Goal: Check status: Check status

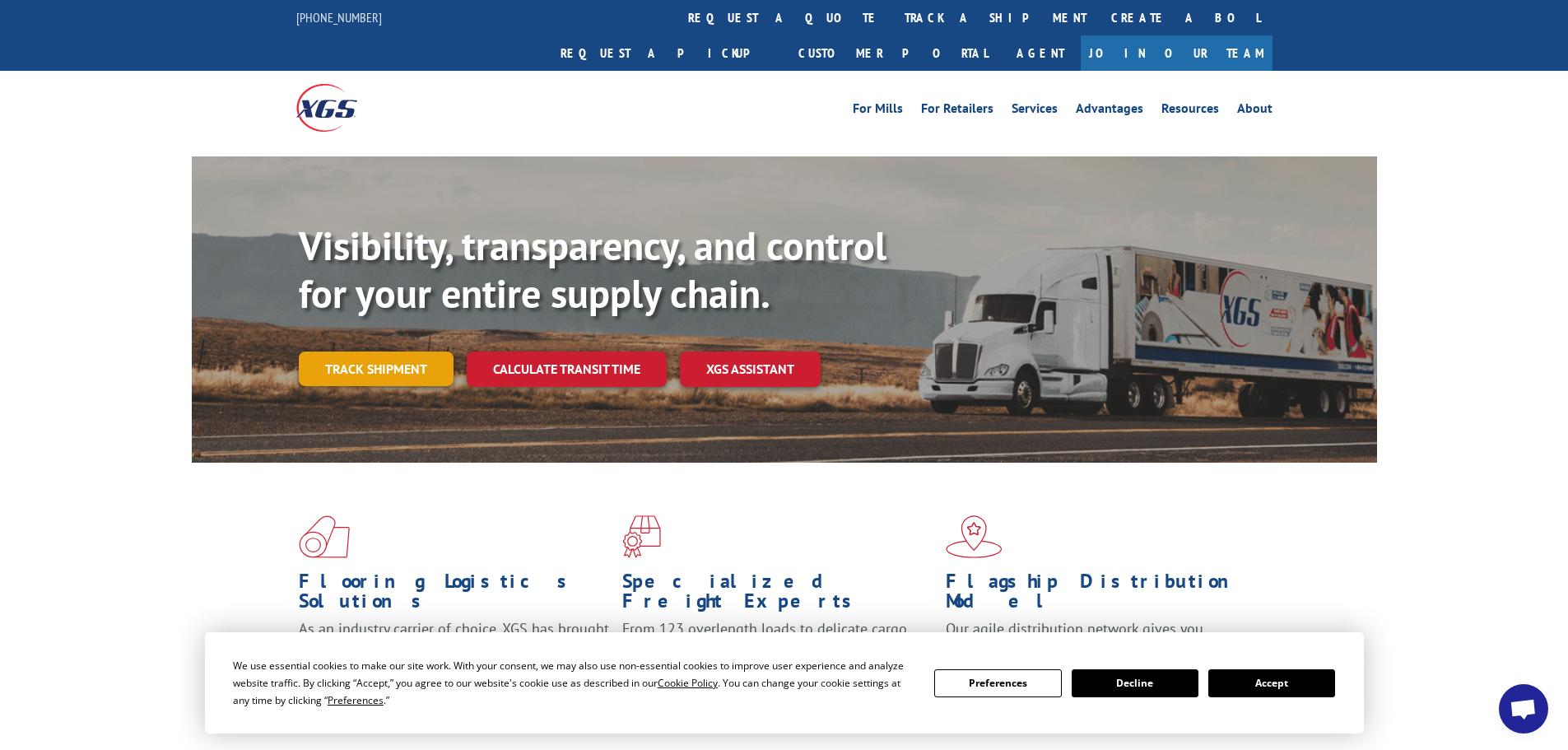
click at [405, 351] on link "Track shipment" at bounding box center [376, 369] width 154 height 35
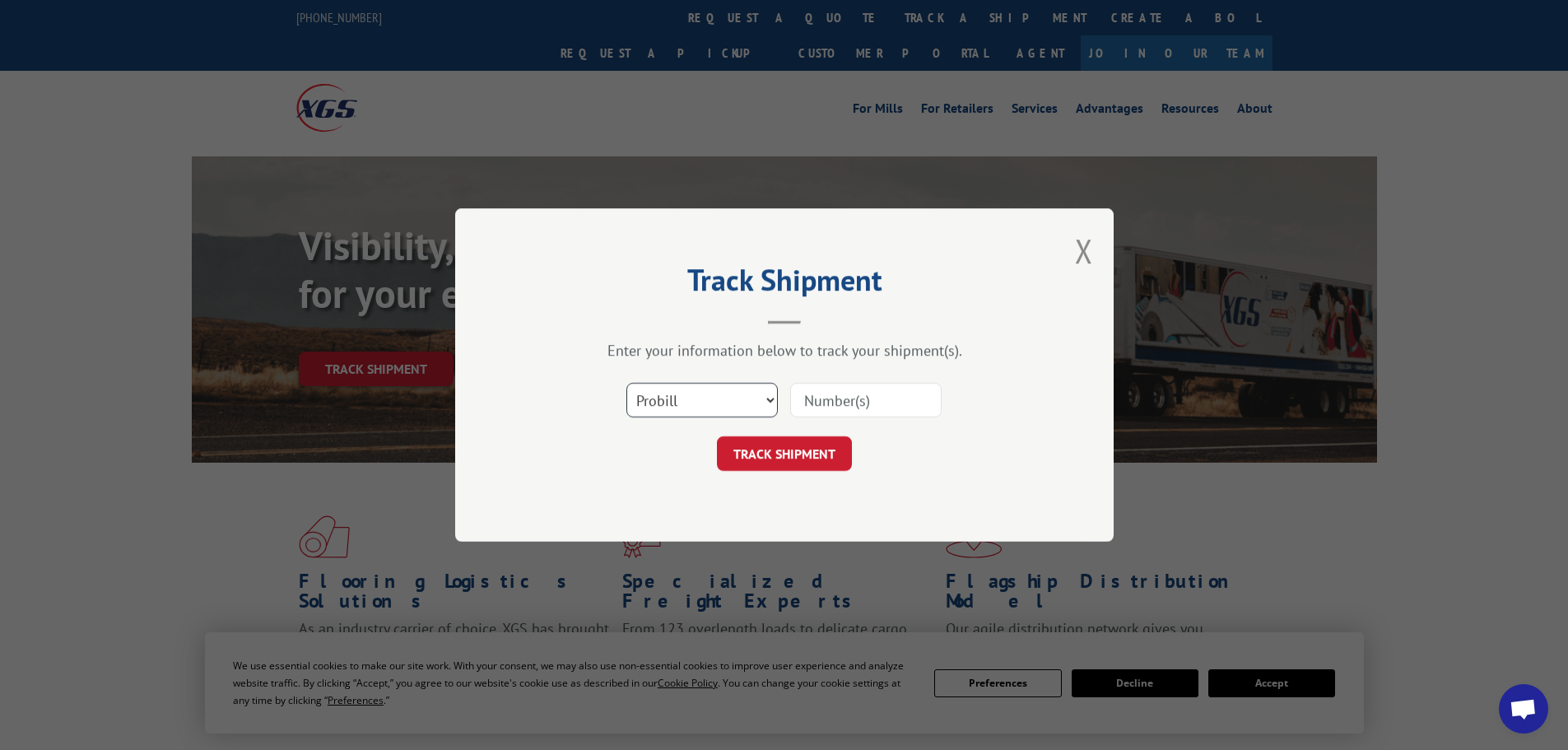
click at [775, 403] on select "Select category... Probill BOL PO" at bounding box center [701, 401] width 151 height 35
select select "bol"
click at [626, 383] on select "Select category... Probill BOL PO" at bounding box center [701, 401] width 151 height 35
click at [819, 404] on input at bounding box center [866, 401] width 151 height 35
type input "6082315"
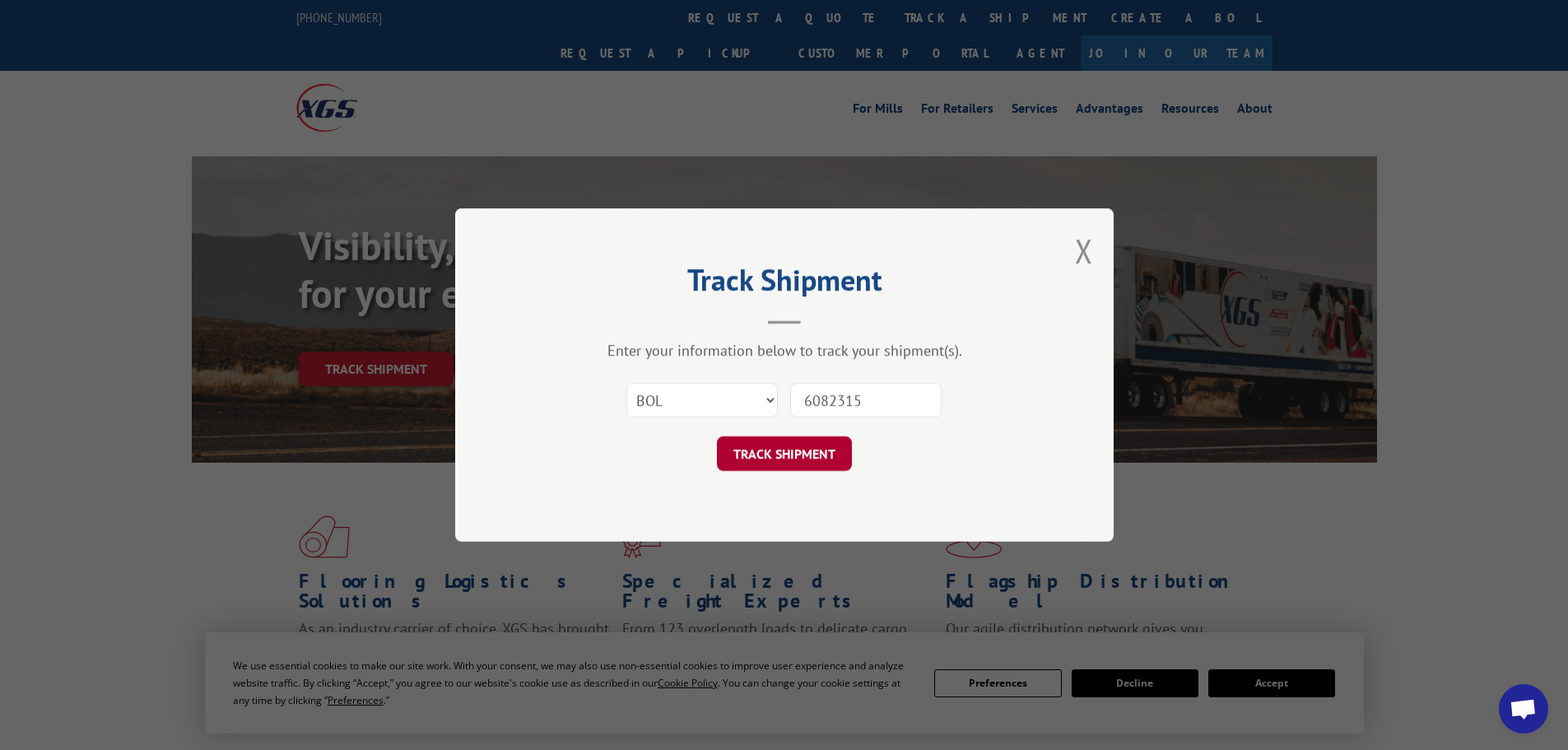
click at [800, 453] on button "TRACK SHIPMENT" at bounding box center [784, 454] width 135 height 35
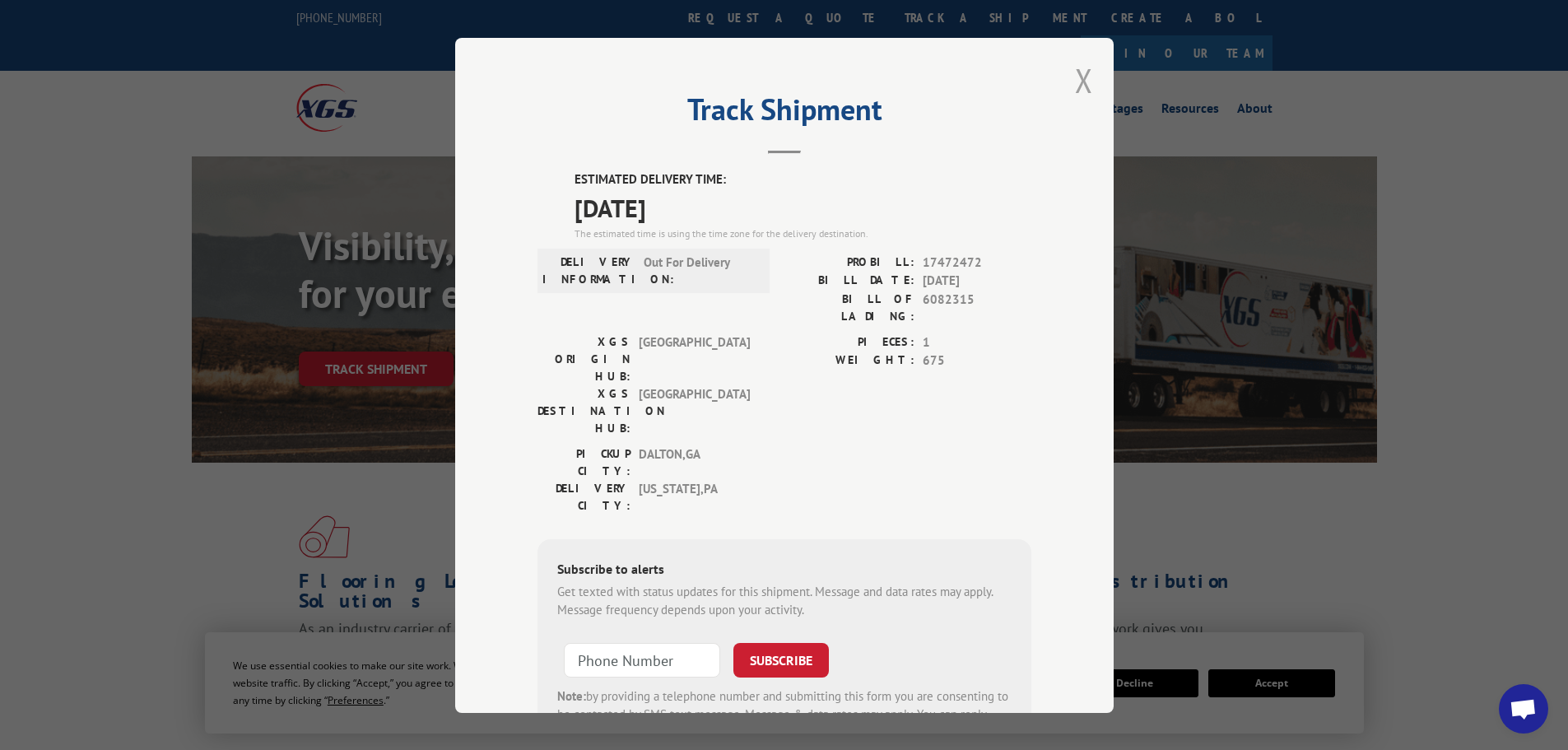
click at [1077, 83] on button "Close modal" at bounding box center [1084, 80] width 18 height 43
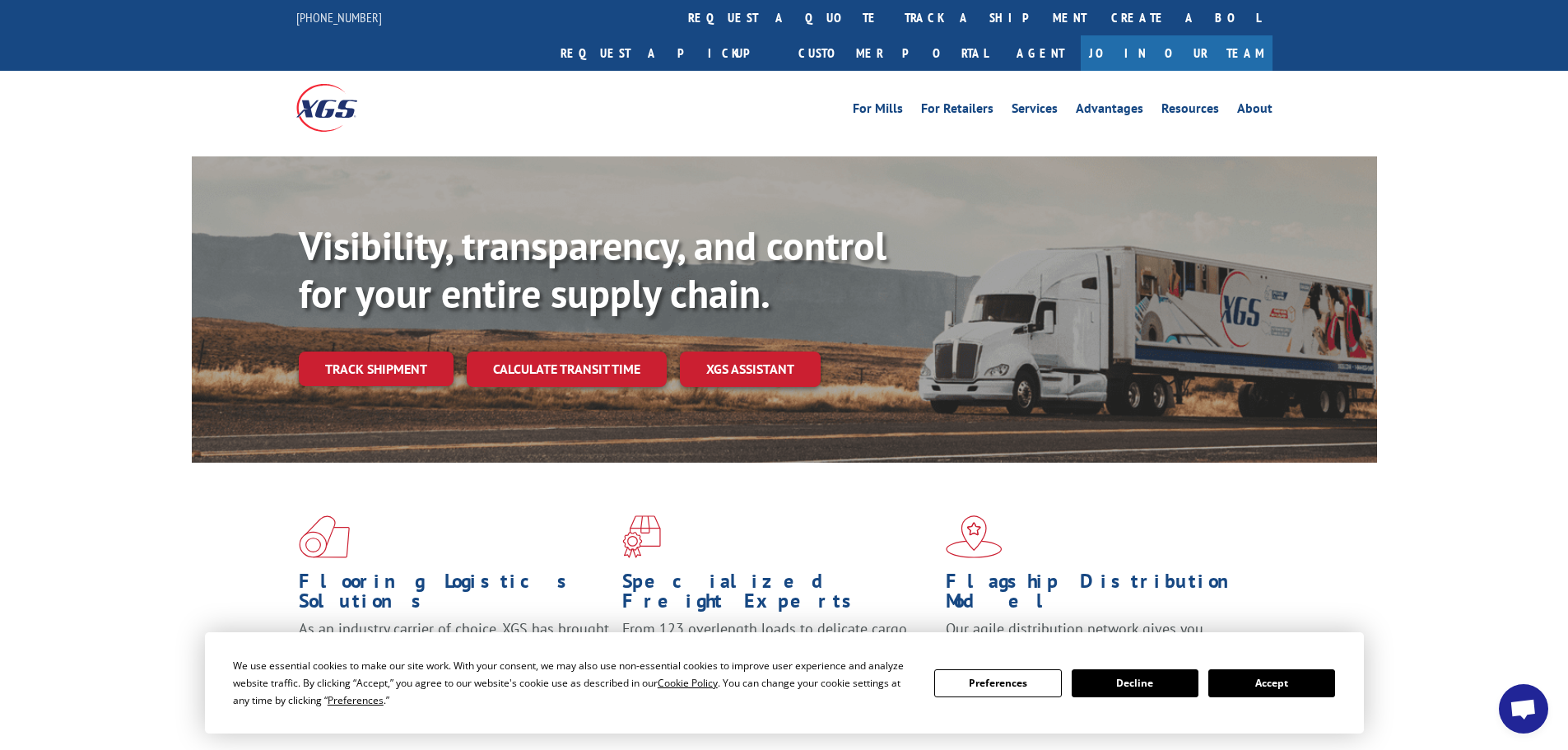
click at [1164, 685] on button "Decline" at bounding box center [1134, 682] width 126 height 28
